Goal: Task Accomplishment & Management: Complete application form

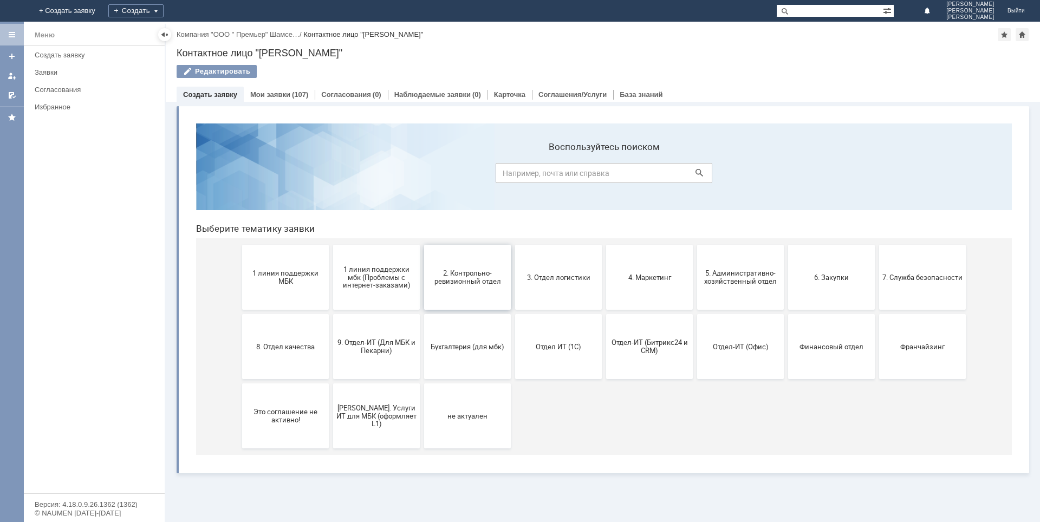
click at [478, 283] on span "2. Контрольно-ревизионный отдел" at bounding box center [467, 277] width 80 height 16
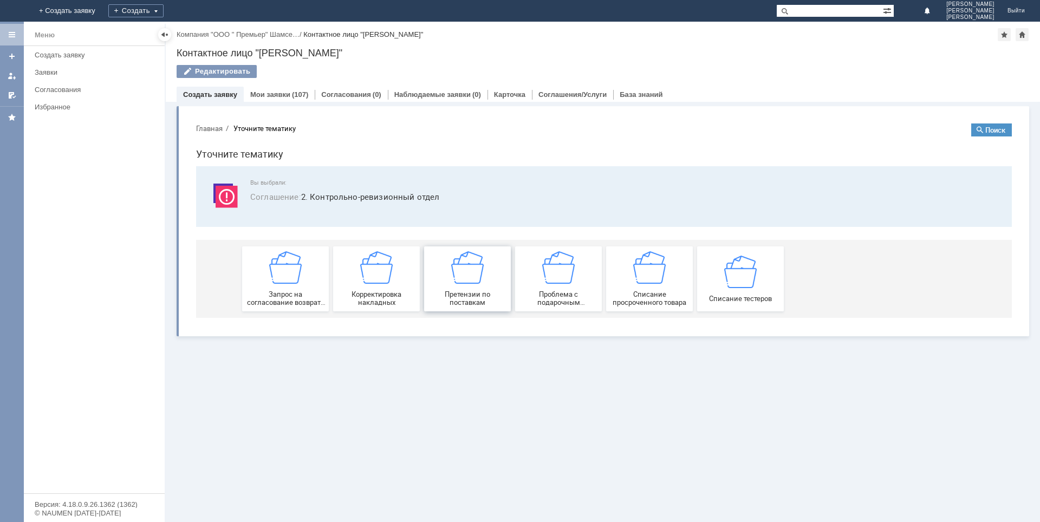
click at [475, 306] on span "Претензии по поставкам" at bounding box center [467, 298] width 80 height 16
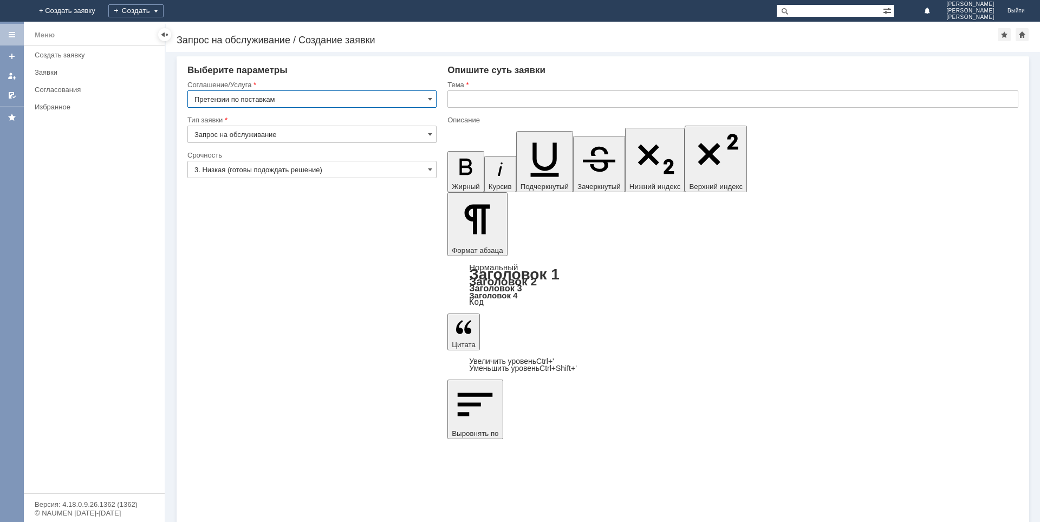
click at [333, 173] on input "3. Низкая (готовы подождать решение)" at bounding box center [311, 169] width 249 height 17
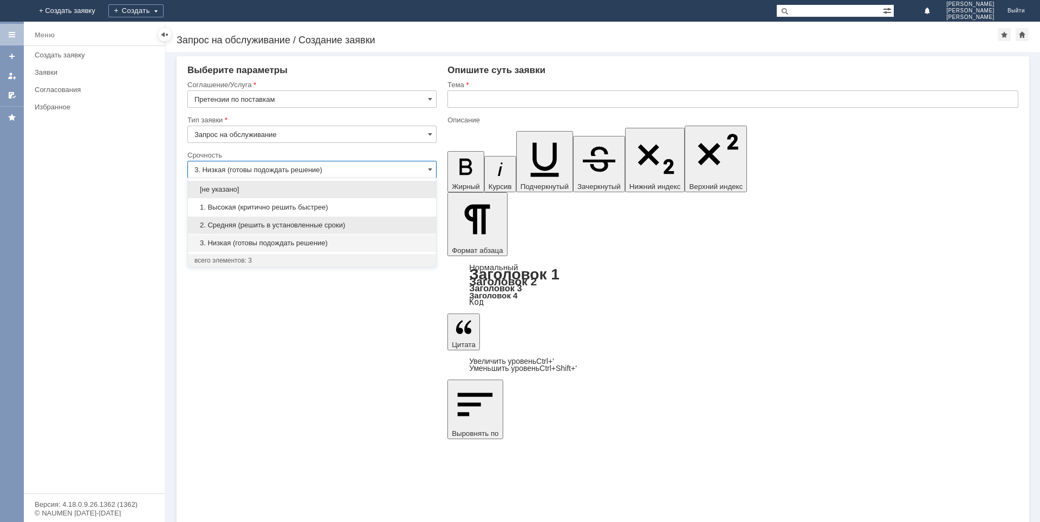
click at [250, 222] on span "2. Средняя (решить в установленные сроки)" at bounding box center [312, 225] width 235 height 9
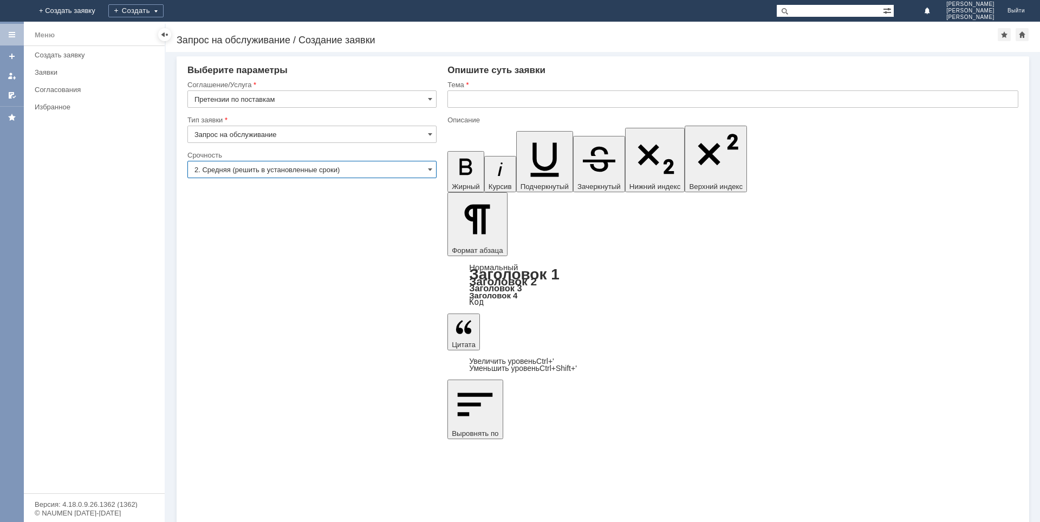
type input "2. Средняя (решить в установленные сроки)"
click at [524, 98] on input "text" at bounding box center [733, 98] width 571 height 17
type input "[PERSON_NAME]"
type input "Расхождение по поставке"
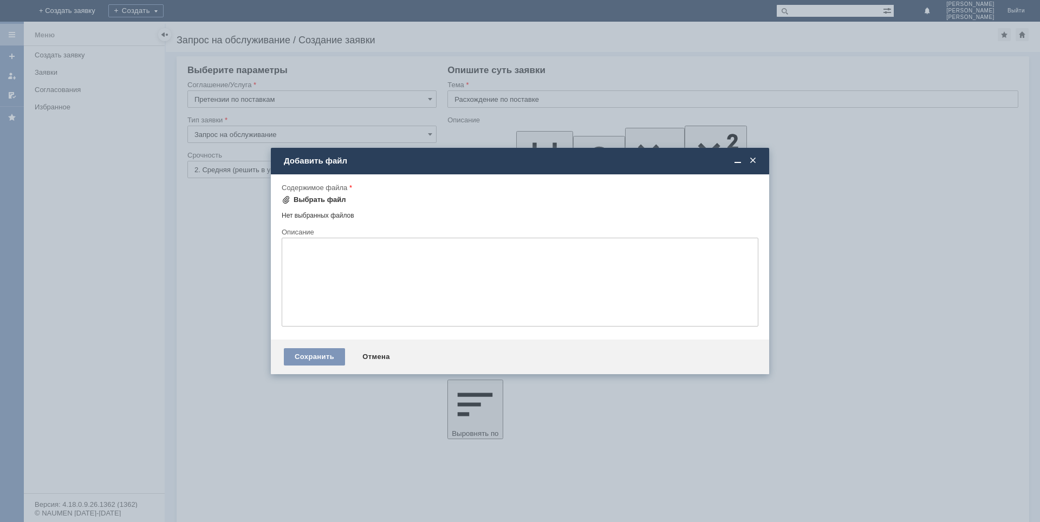
click at [310, 197] on div "Выбрать файл" at bounding box center [320, 200] width 53 height 9
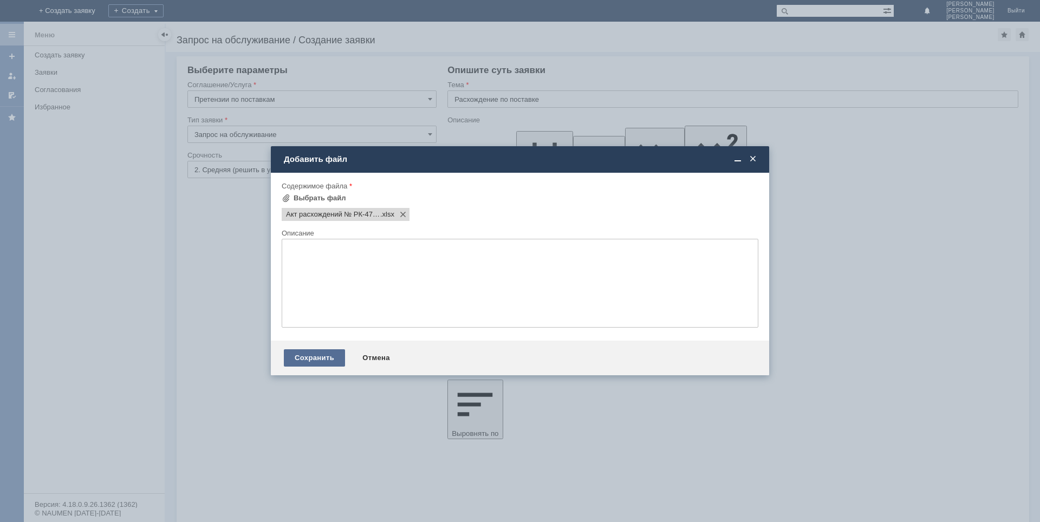
click at [302, 357] on div "Сохранить" at bounding box center [314, 357] width 61 height 17
